Goal: Information Seeking & Learning: Learn about a topic

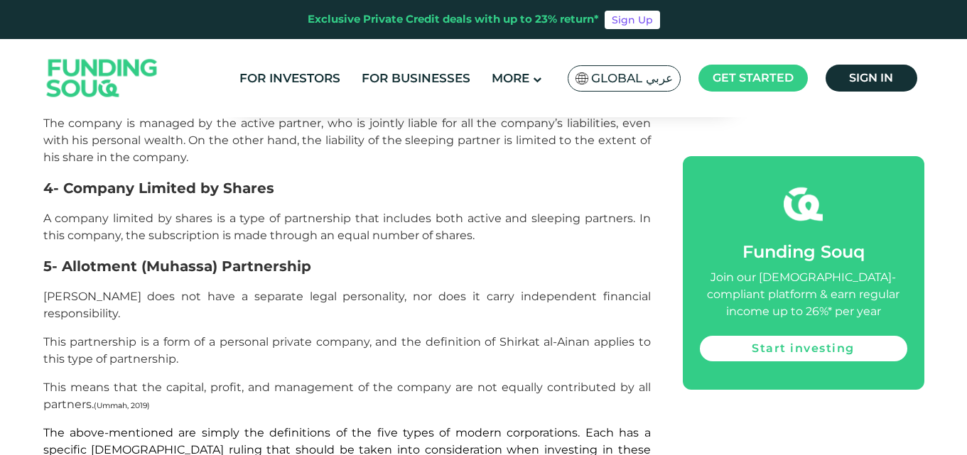
scroll to position [2646, 0]
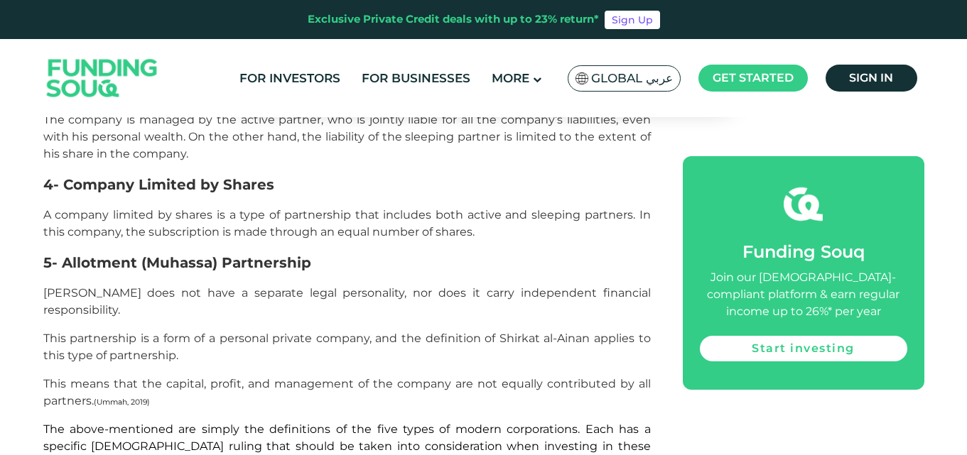
click at [319, 376] on p "This means that the capital, profit, and management of the company are not equa…" at bounding box center [346, 393] width 607 height 34
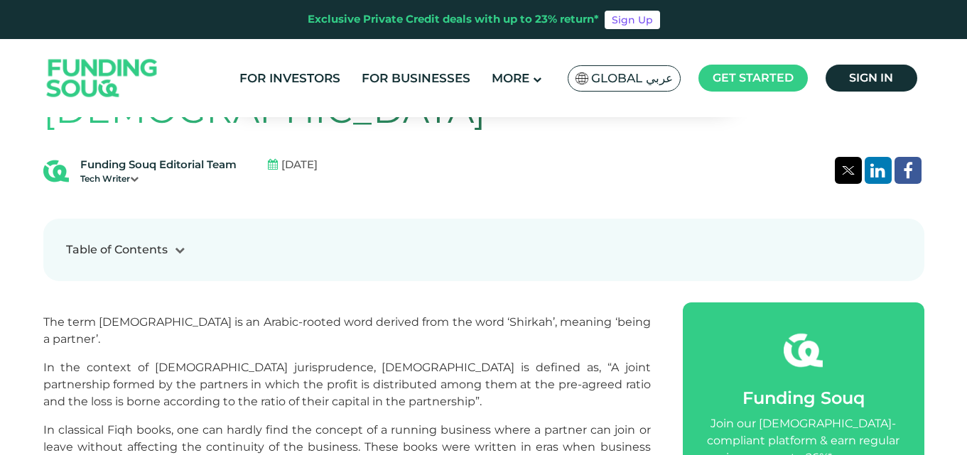
scroll to position [416, 0]
